Goal: Find specific page/section: Find specific page/section

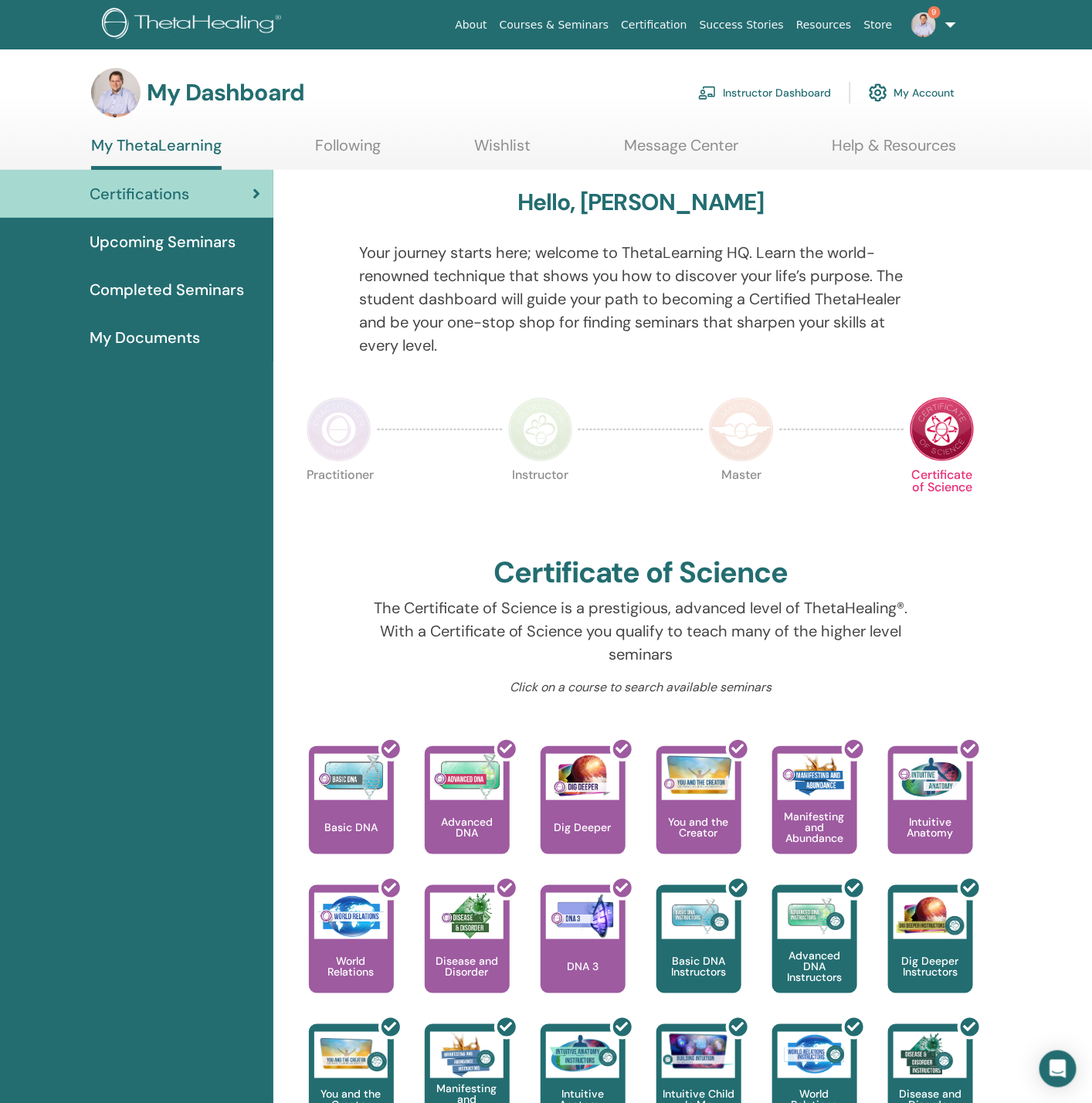
click at [751, 98] on link "Instructor Dashboard" at bounding box center [764, 92] width 133 height 34
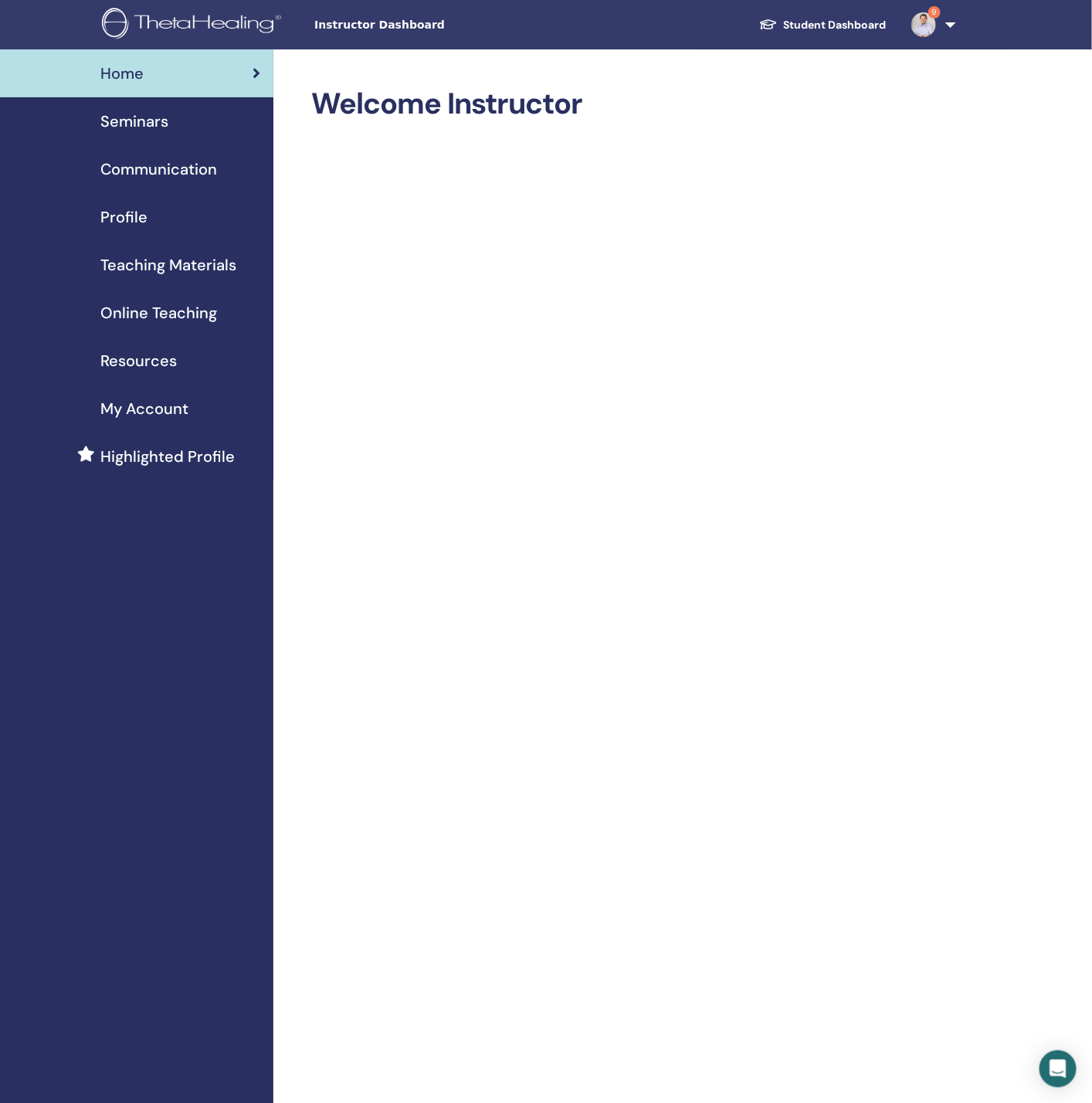
click at [165, 263] on span "Teaching Materials" at bounding box center [169, 265] width 136 height 24
